Goal: Obtain resource: Download file/media

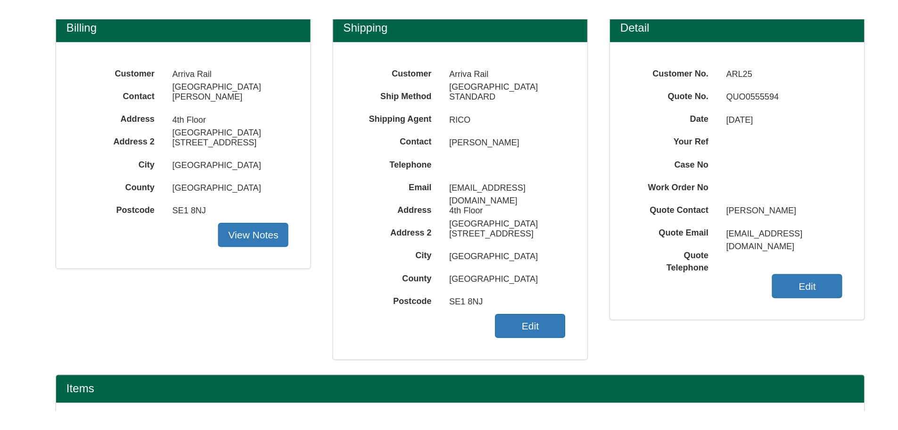
scroll to position [30, 0]
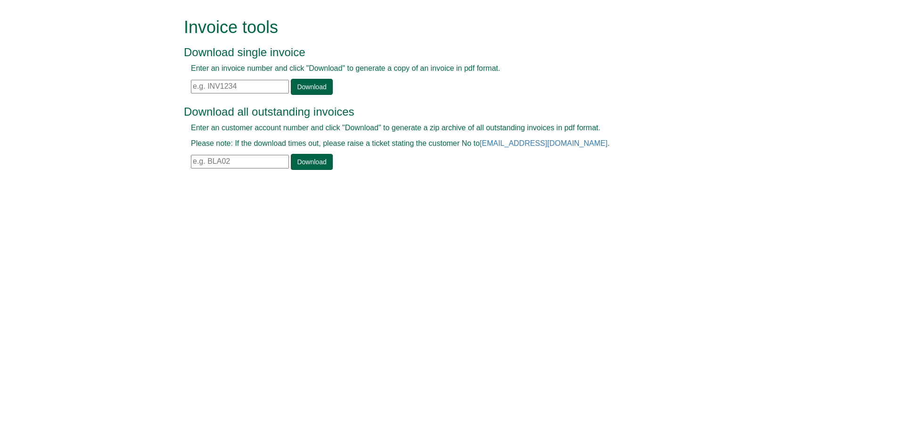
click at [257, 162] on input "text" at bounding box center [240, 162] width 98 height 14
type input "UCL111"
click at [315, 166] on link "Download" at bounding box center [311, 162] width 41 height 16
